Goal: Task Accomplishment & Management: Manage account settings

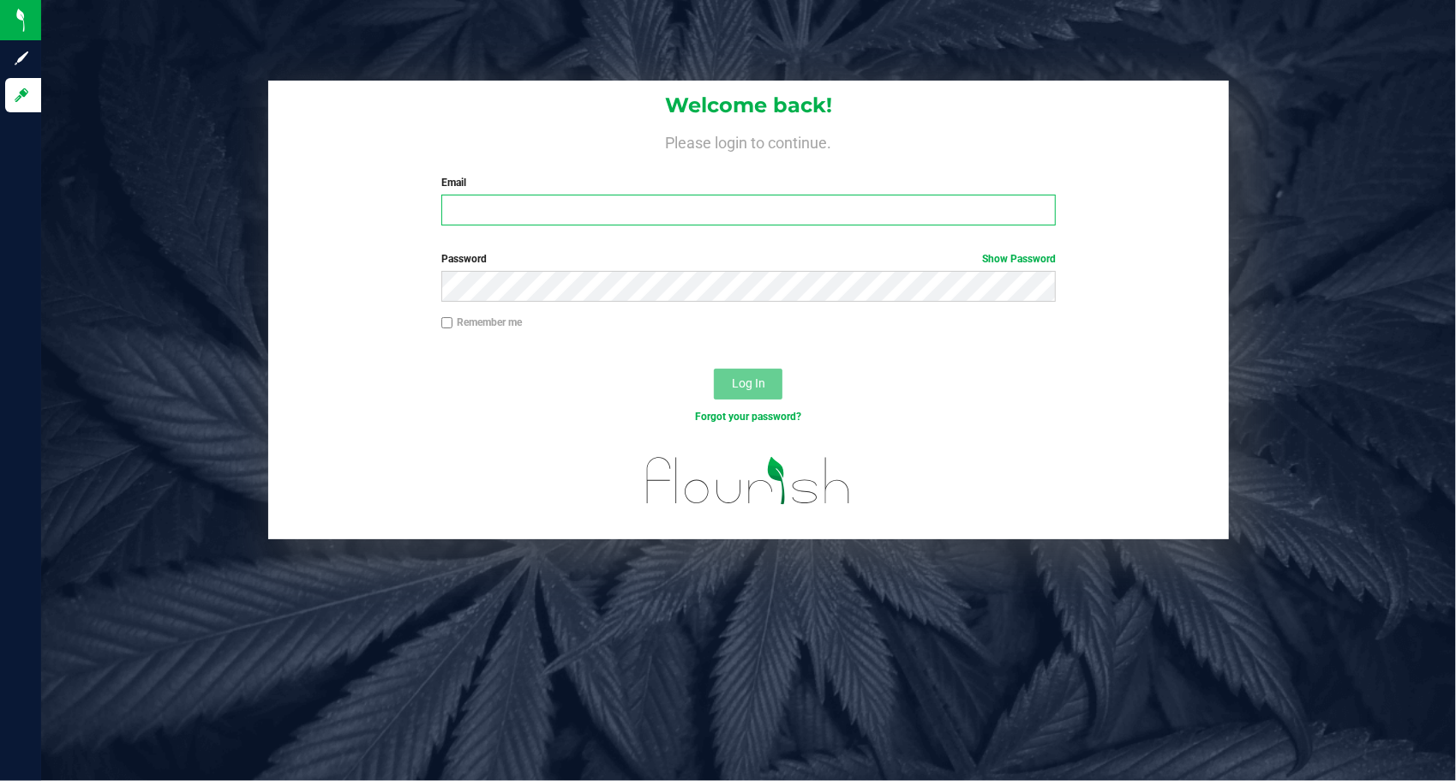
click at [593, 210] on input "Email" at bounding box center [748, 210] width 614 height 31
type input "[EMAIL_ADDRESS][DOMAIN_NAME]"
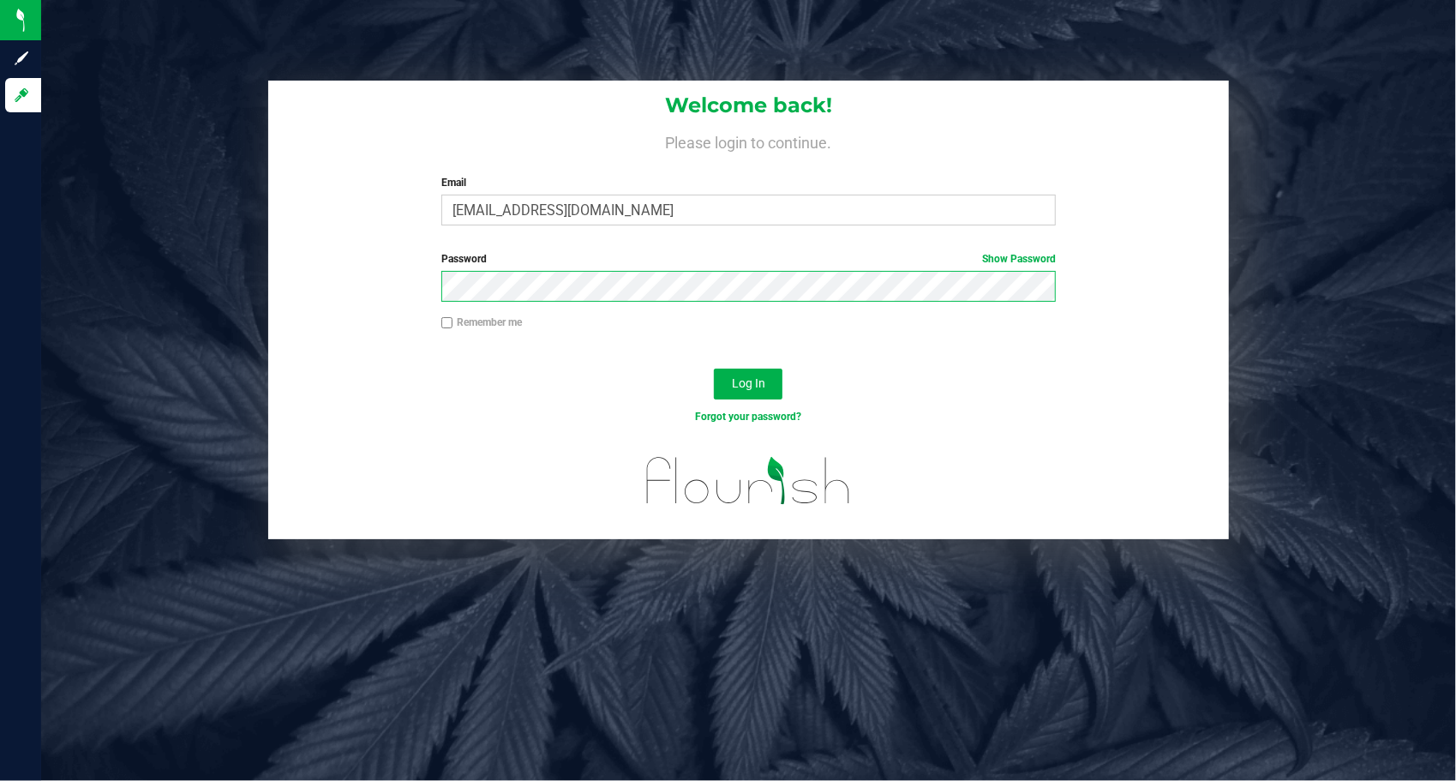
click at [714, 368] on button "Log In" at bounding box center [748, 383] width 69 height 31
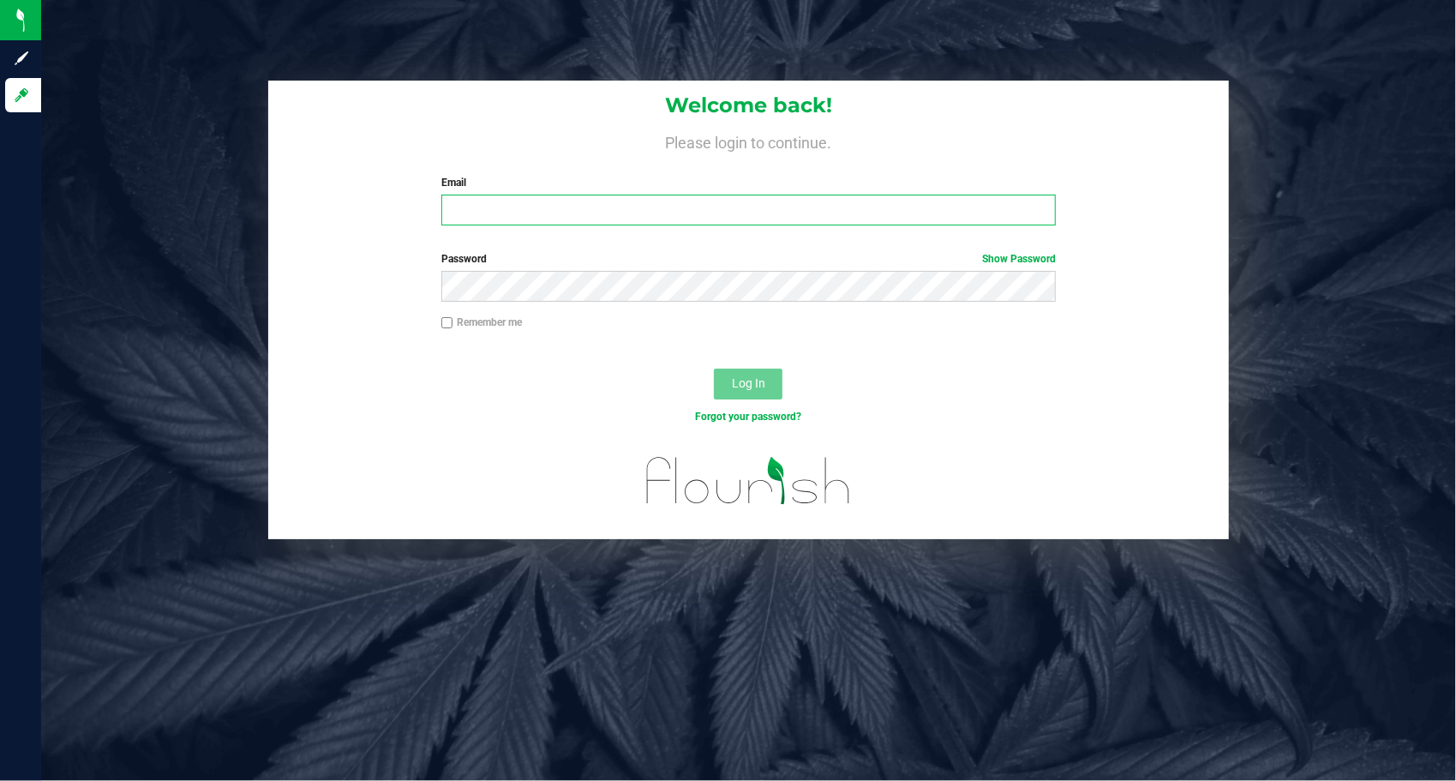
click at [494, 220] on input "Email" at bounding box center [748, 210] width 614 height 31
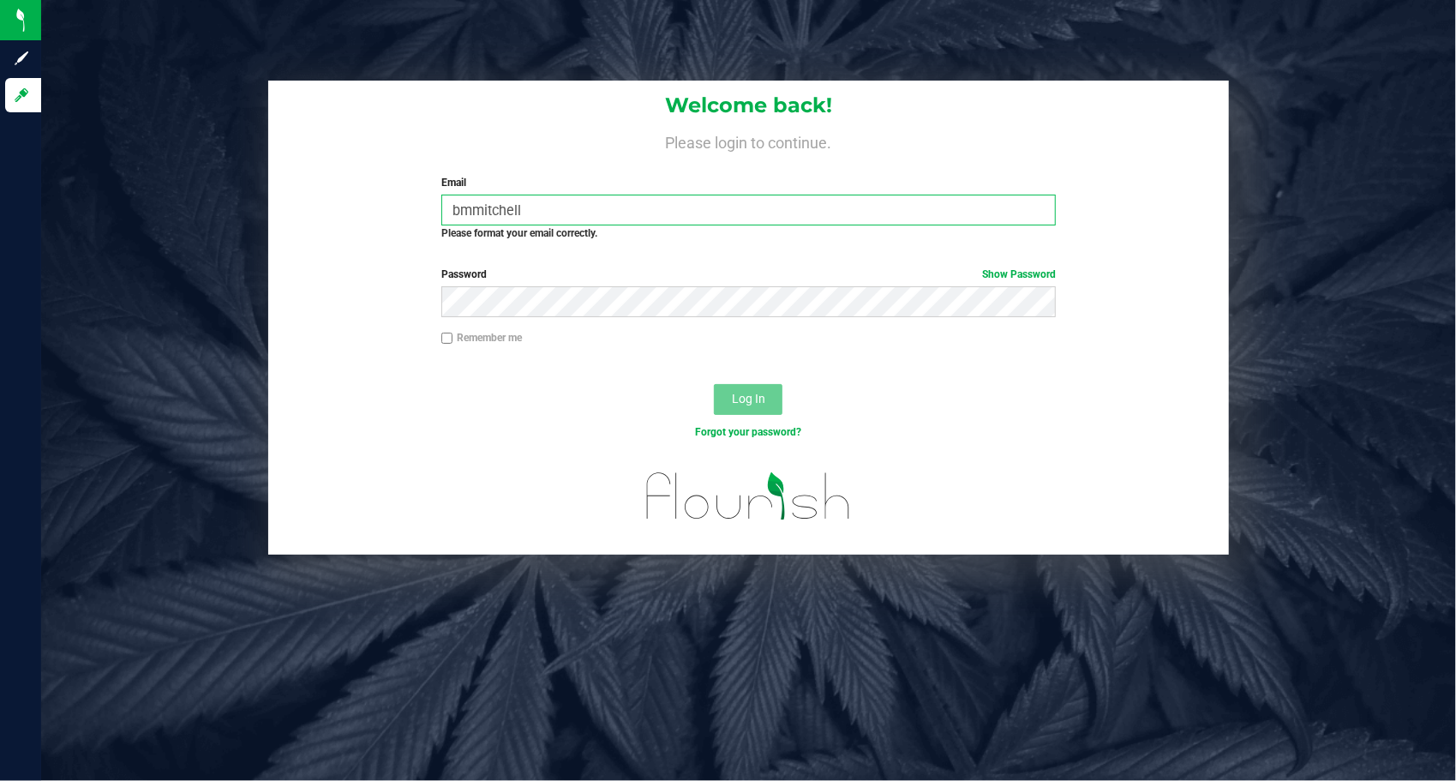
drag, startPoint x: 542, startPoint y: 209, endPoint x: 530, endPoint y: 212, distance: 13.1
click at [531, 212] on input "bmmitchell" at bounding box center [748, 210] width 614 height 31
type input "bmmitchell13"
click at [569, 216] on input "bmmitchell13" at bounding box center [748, 210] width 614 height 31
drag, startPoint x: 571, startPoint y: 209, endPoint x: 402, endPoint y: 198, distance: 169.2
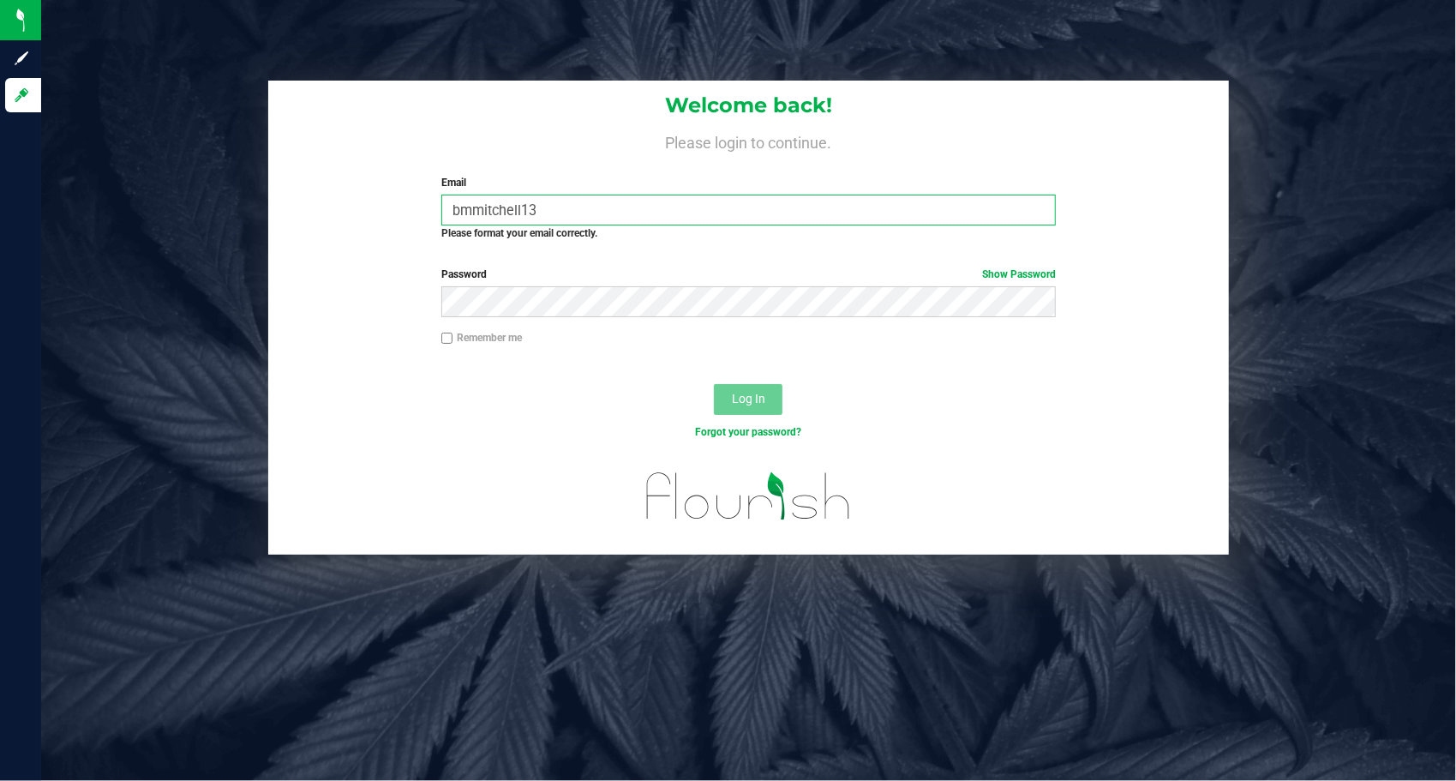
click at [391, 213] on div "Welcome back! Please login to continue. Email bmmitchell13 Required Please form…" at bounding box center [748, 168] width 961 height 174
type input "[EMAIL_ADDRESS][DOMAIN_NAME]"
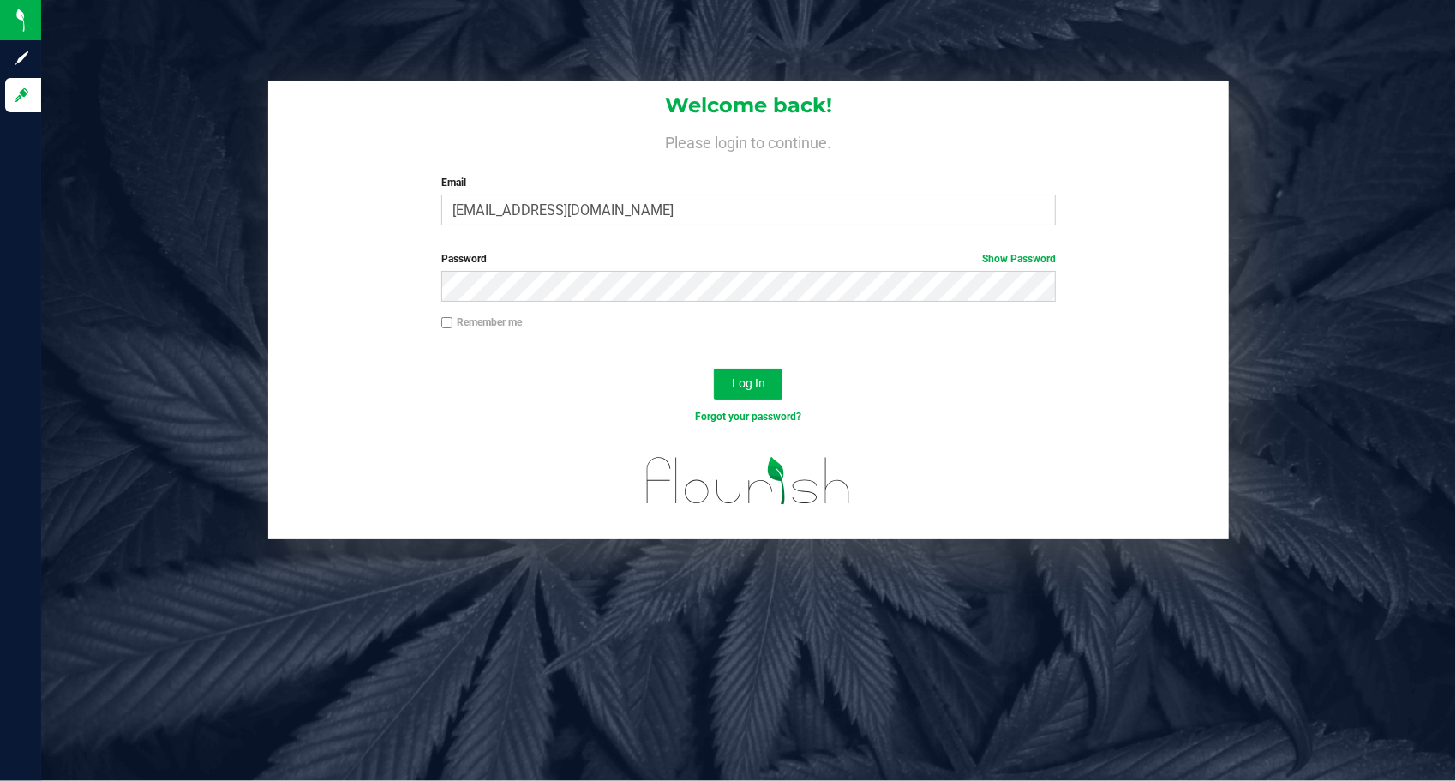
click at [451, 318] on label "Remember me" at bounding box center [481, 321] width 81 height 15
click at [451, 318] on input "Remember me" at bounding box center [447, 323] width 12 height 12
checkbox input "true"
click at [740, 377] on span "Log In" at bounding box center [748, 383] width 33 height 14
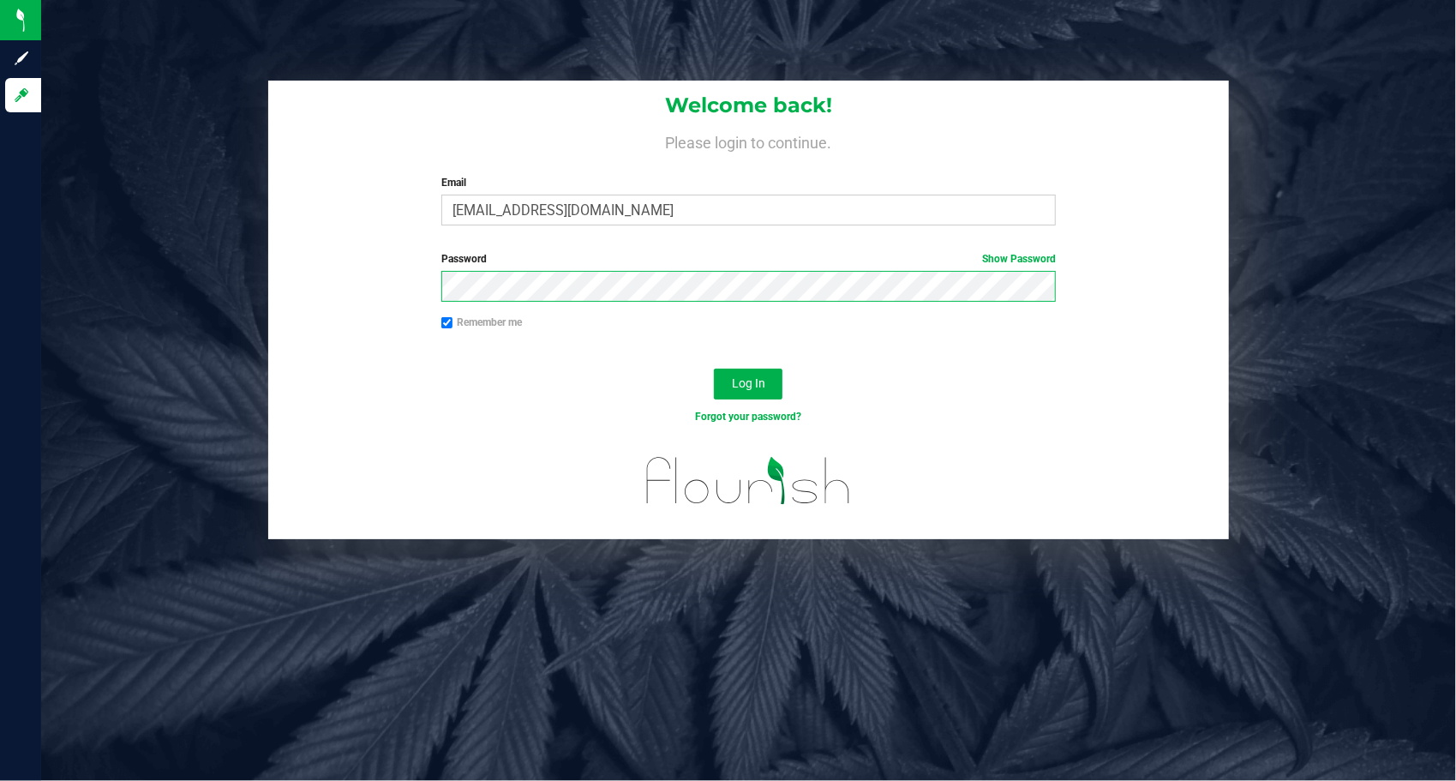
click at [714, 368] on button "Log In" at bounding box center [748, 383] width 69 height 31
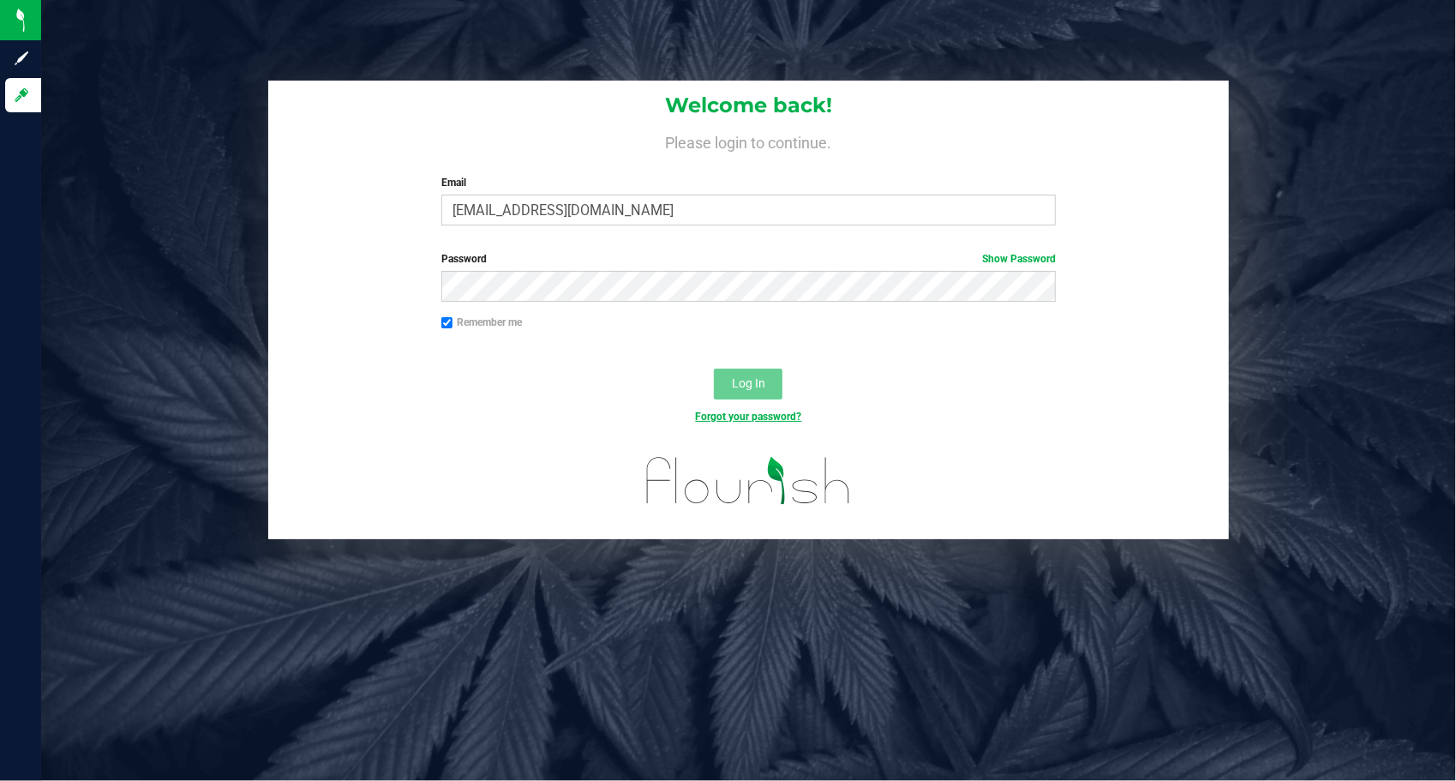
click at [777, 416] on link "Forgot your password?" at bounding box center [748, 416] width 106 height 12
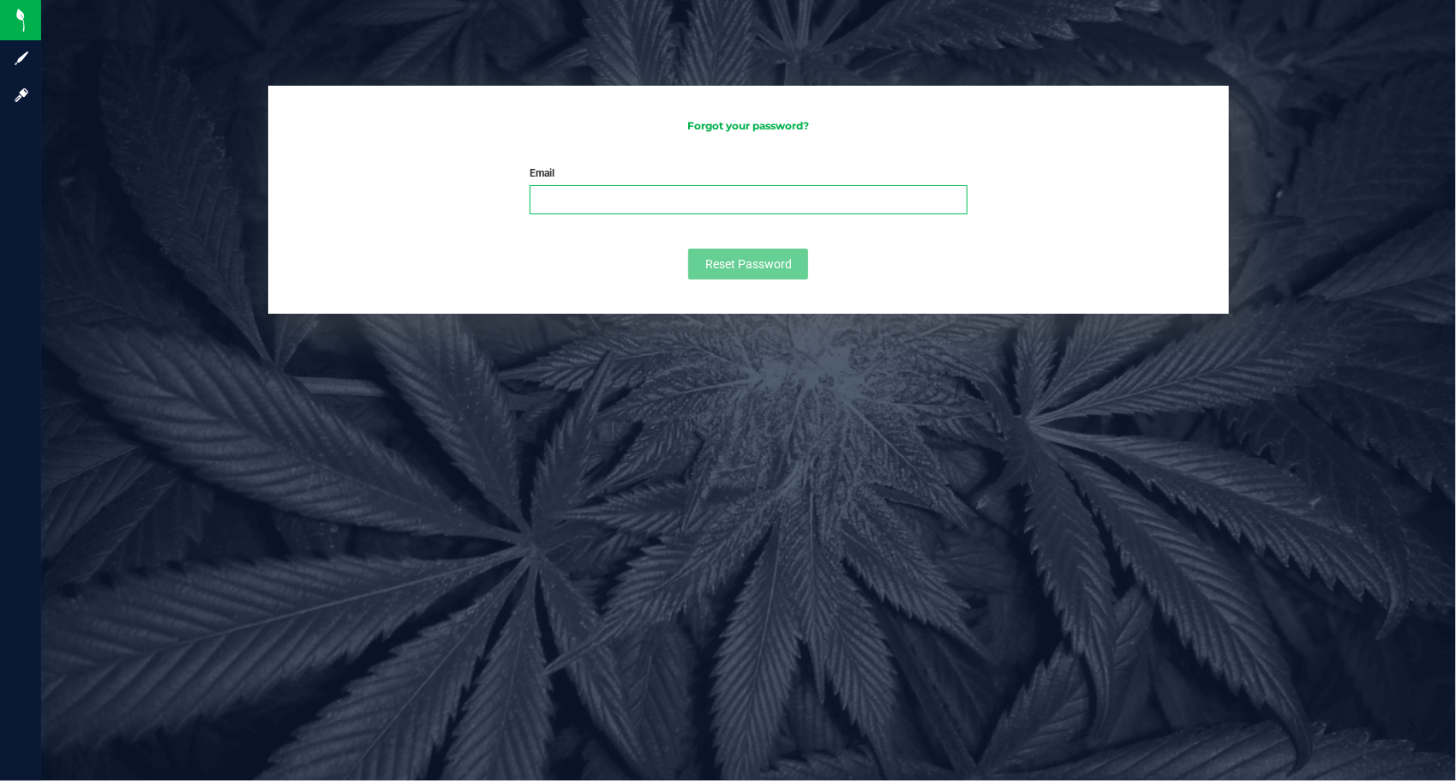
click at [621, 200] on input "Email" at bounding box center [748, 199] width 437 height 29
type input "[EMAIL_ADDRESS][DOMAIN_NAME]"
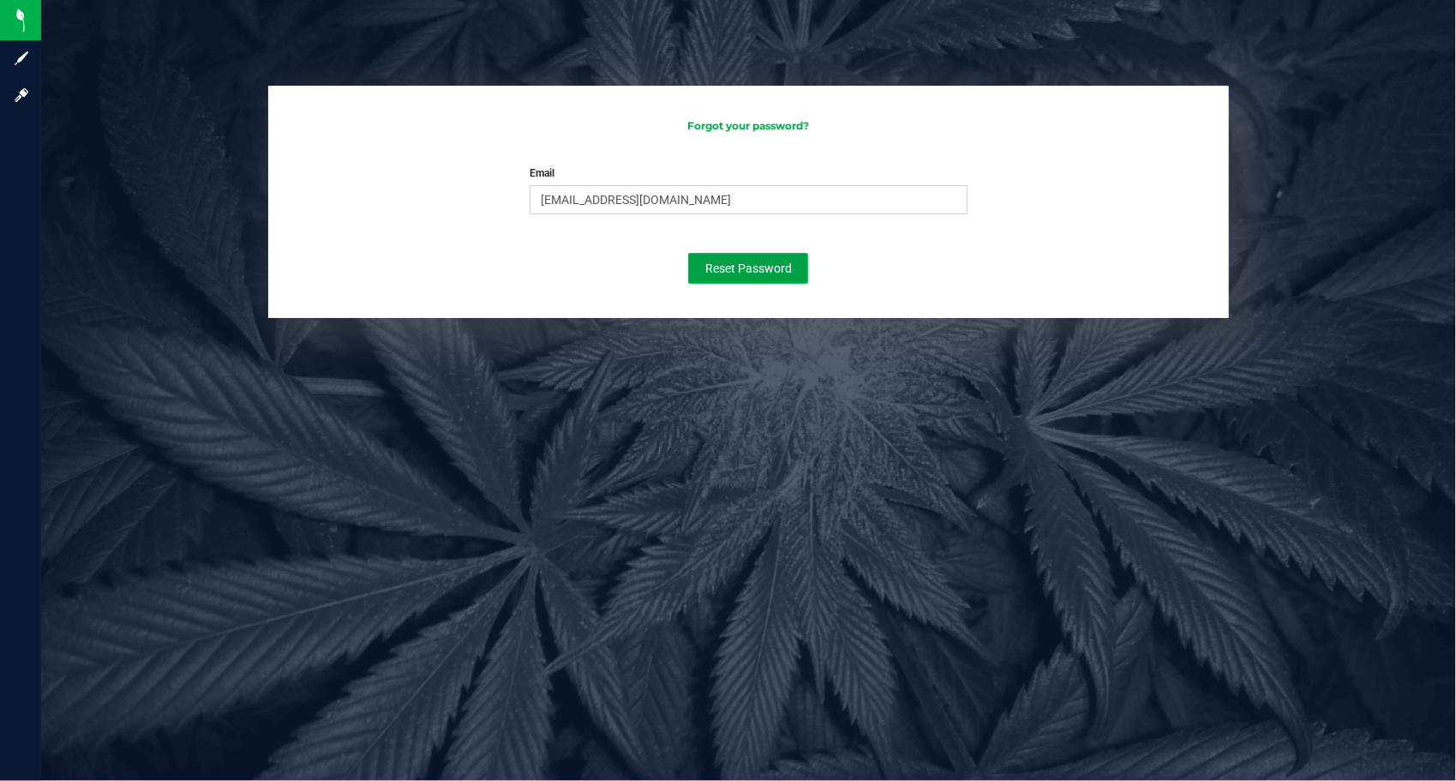
click at [750, 264] on span "Reset Password" at bounding box center [748, 268] width 87 height 14
click at [720, 197] on input "[EMAIL_ADDRESS][DOMAIN_NAME]" at bounding box center [748, 199] width 437 height 29
